Goal: Information Seeking & Learning: Learn about a topic

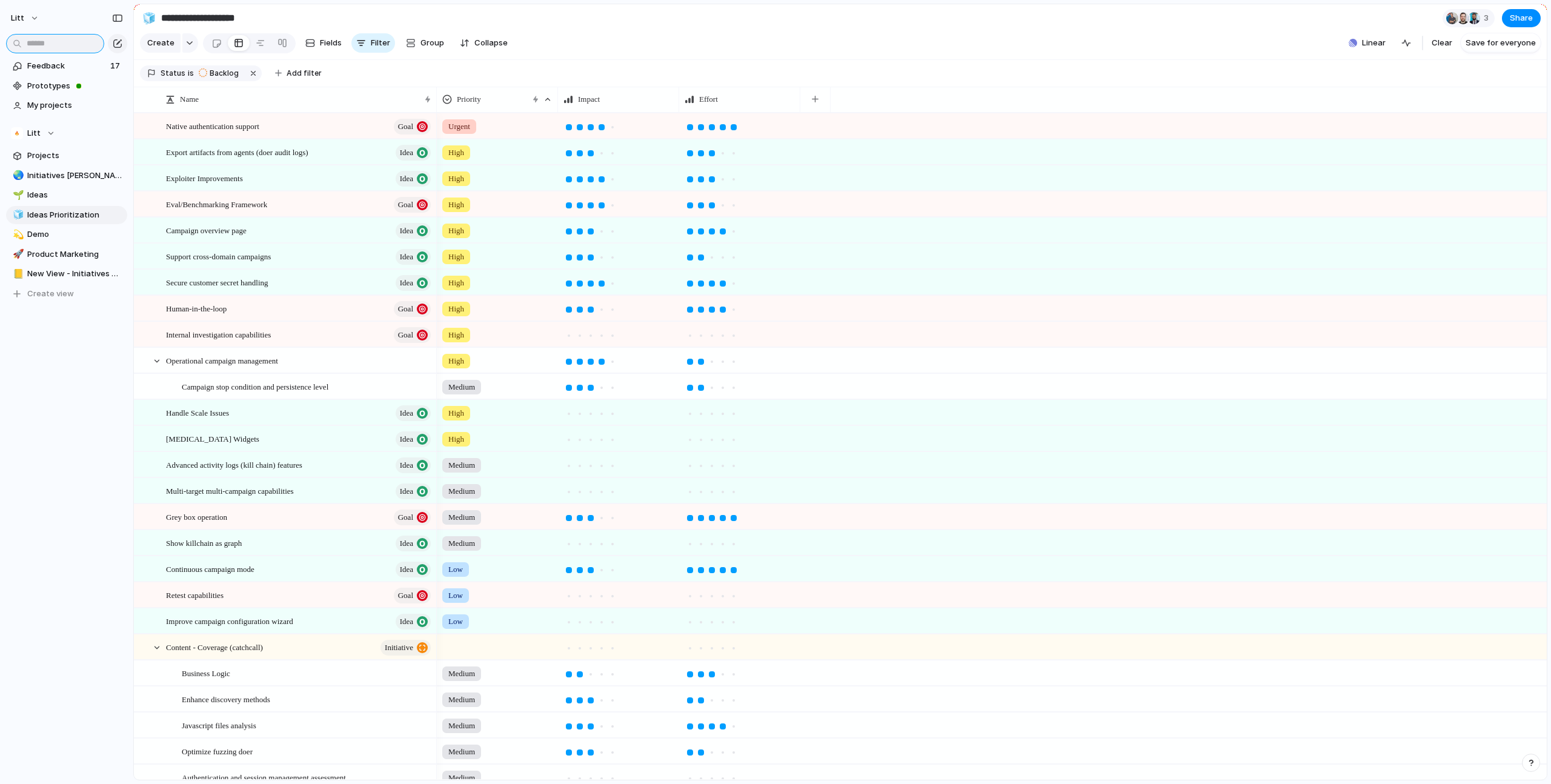
click at [73, 47] on input "text" at bounding box center [55, 44] width 99 height 20
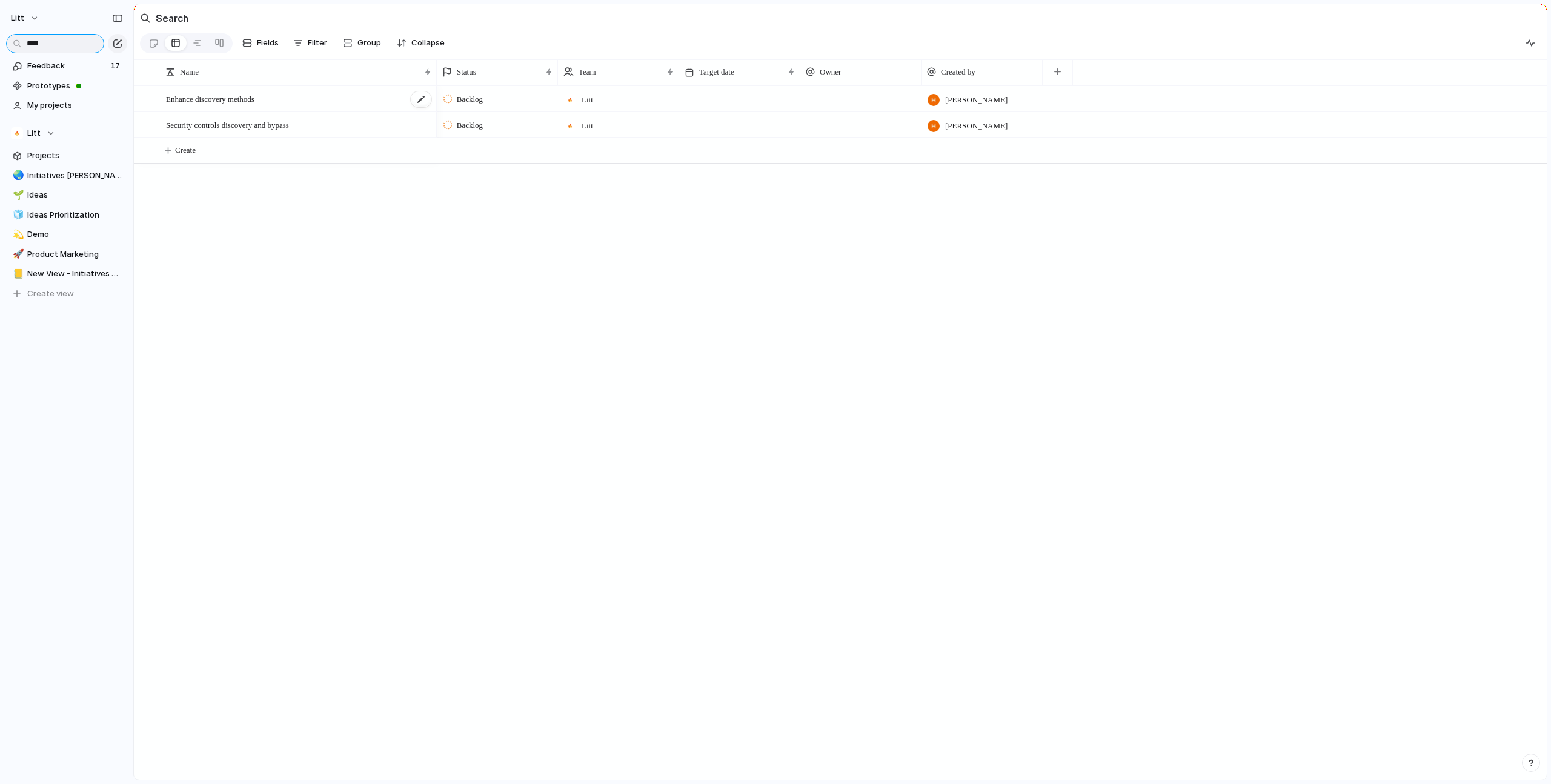
type input "****"
click at [328, 110] on div "Enhance discovery methods" at bounding box center [299, 99] width 267 height 24
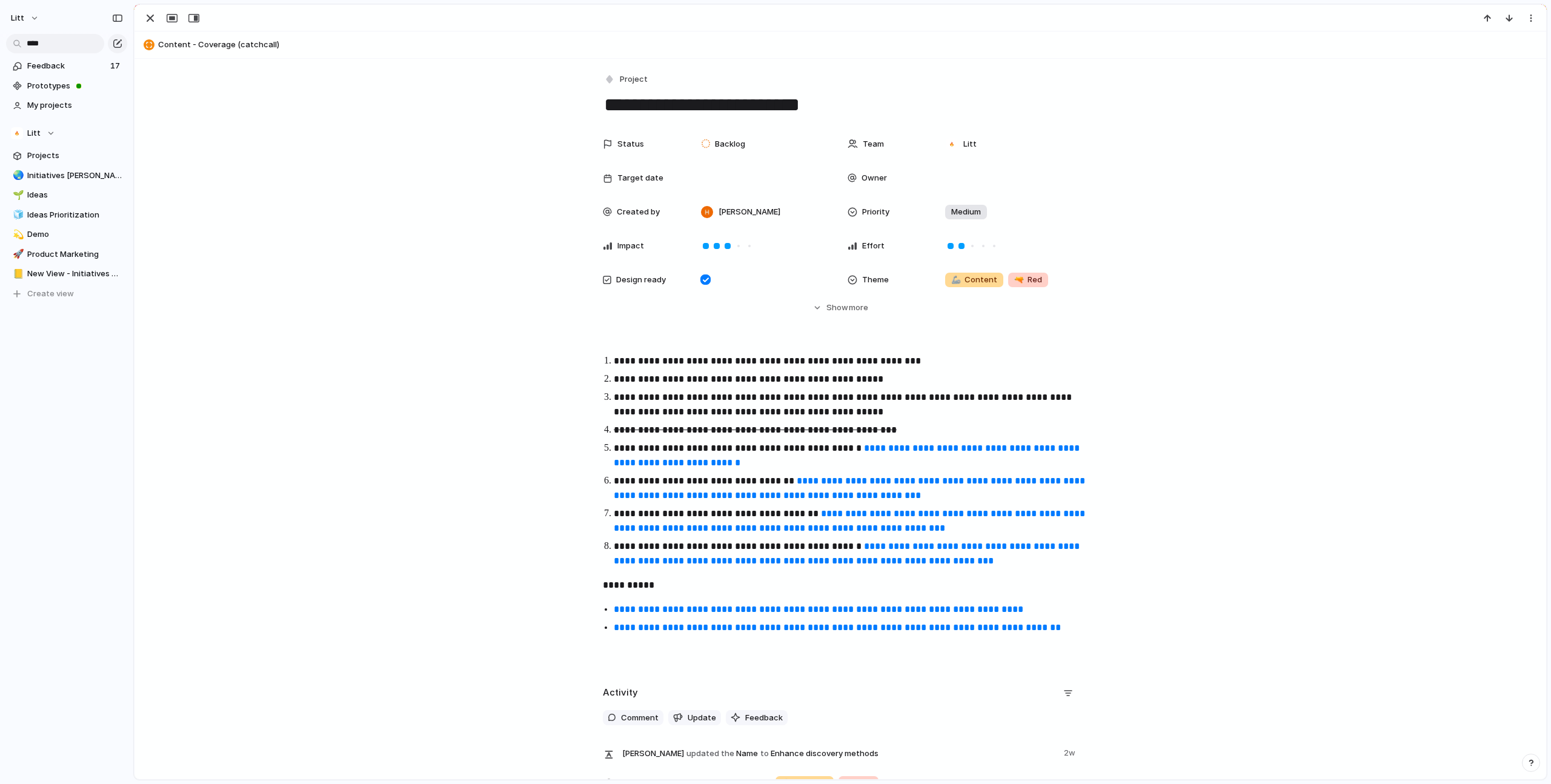
click at [723, 516] on p "**********" at bounding box center [851, 521] width 475 height 29
